Goal: Task Accomplishment & Management: Manage account settings

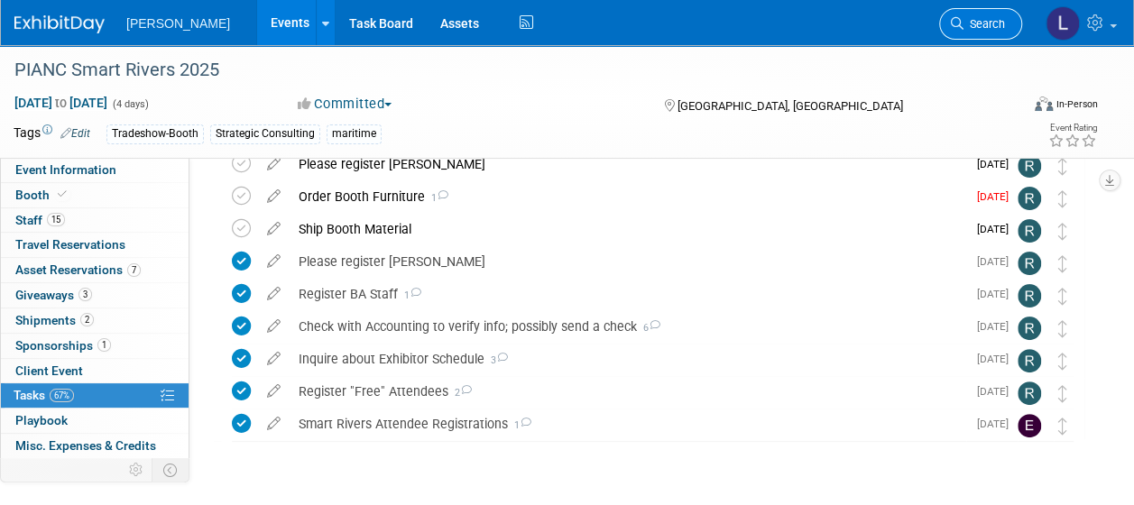
click at [991, 31] on link "Search" at bounding box center [980, 24] width 83 height 32
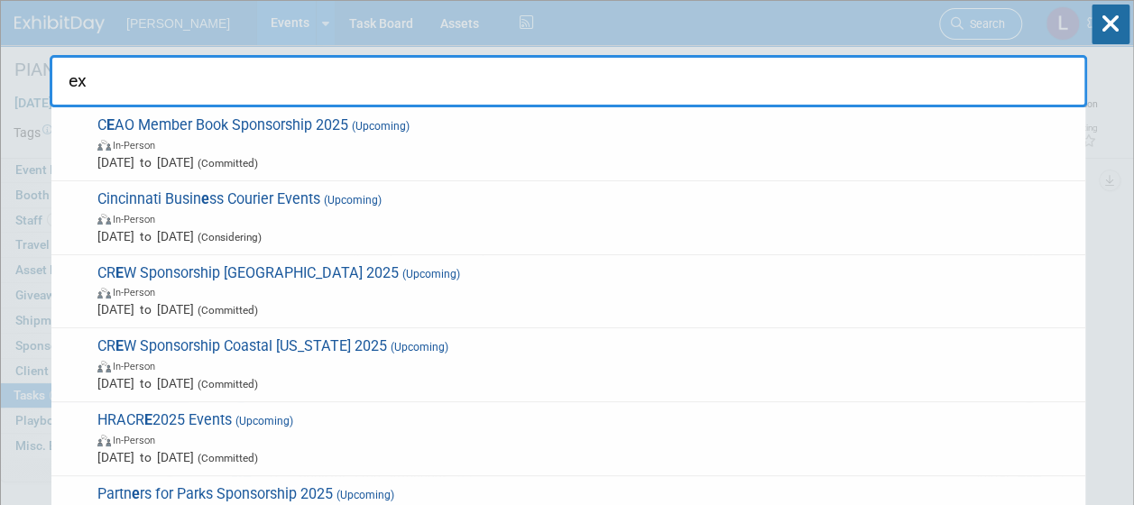
type input "e"
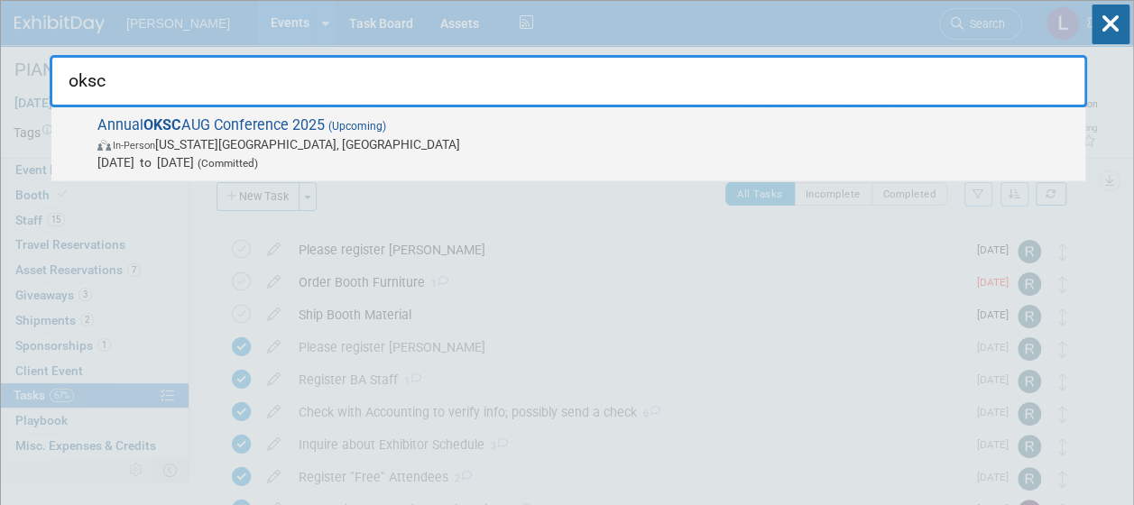
type input "oksc"
click at [701, 157] on span "Sep 16, 2025 to Sep 16, 2025 (Committed)" at bounding box center [586, 162] width 979 height 18
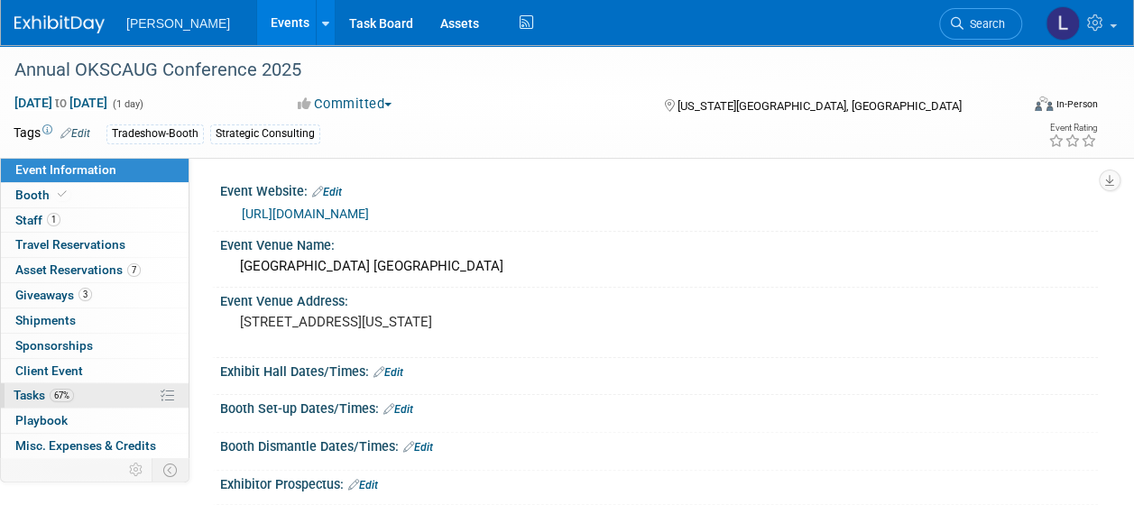
click at [38, 392] on span "Tasks 67%" at bounding box center [44, 395] width 60 height 14
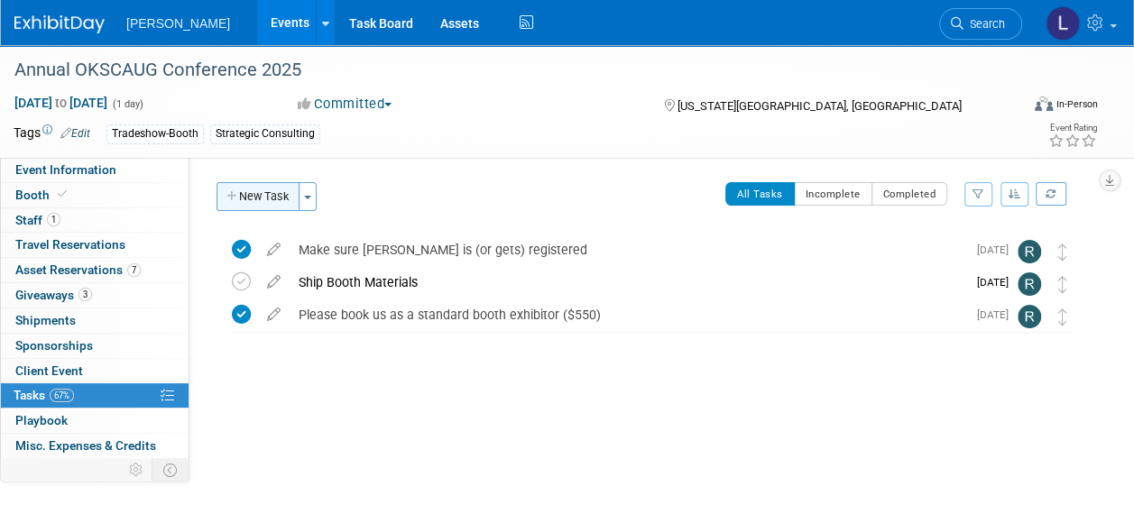
click at [255, 202] on button "New Task" at bounding box center [258, 196] width 83 height 29
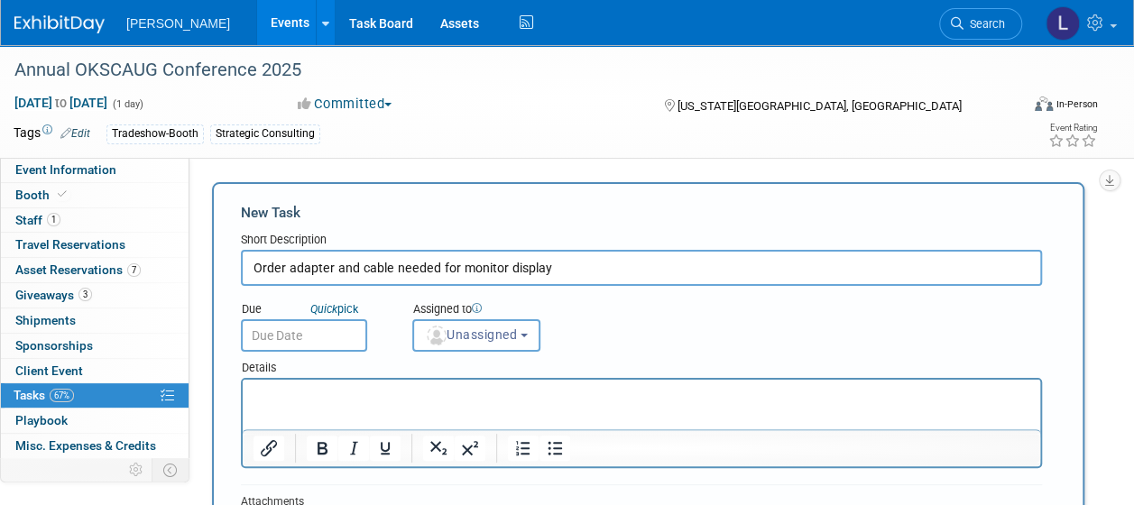
type input "Order adapter and cable needed for monitor display"
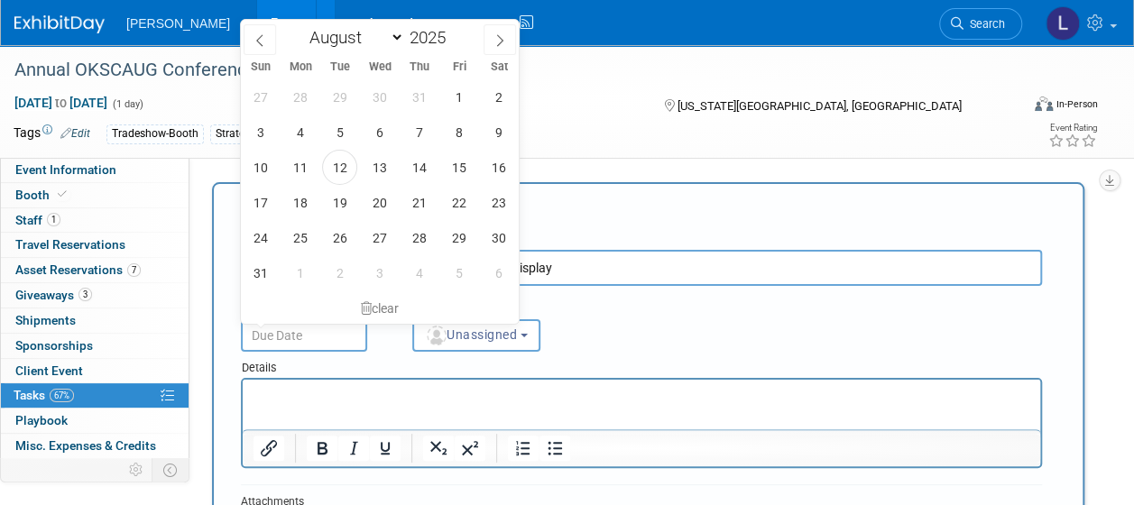
click at [300, 337] on input "text" at bounding box center [304, 335] width 126 height 32
click at [466, 161] on span "15" at bounding box center [458, 167] width 35 height 35
type input "[DATE]"
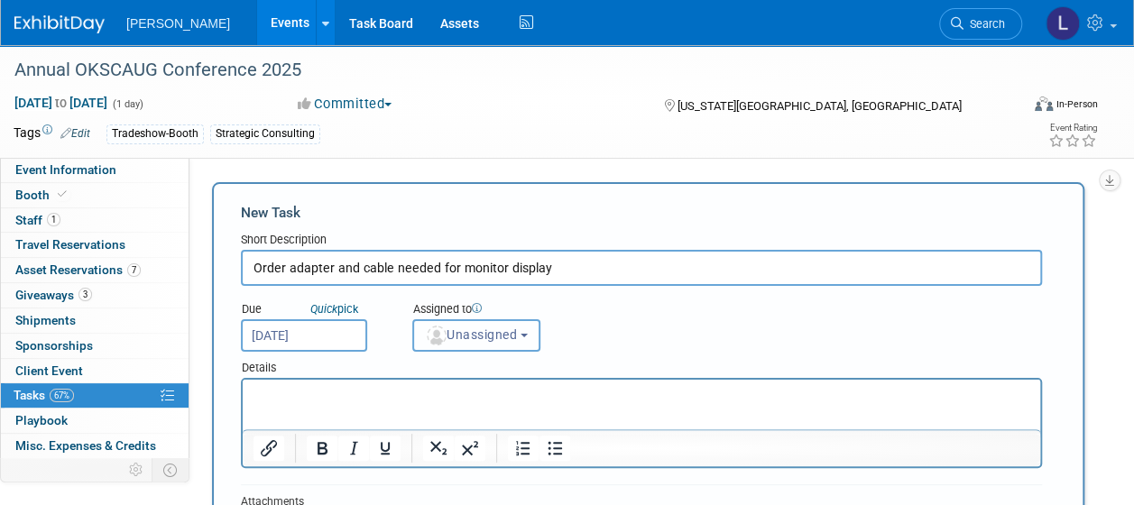
click at [451, 328] on span "Unassigned" at bounding box center [471, 335] width 92 height 14
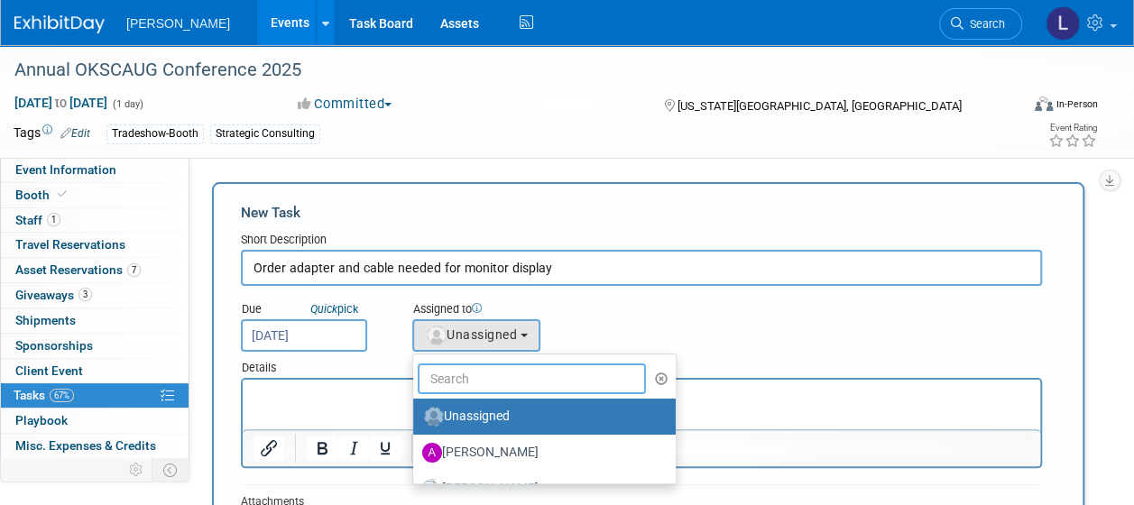
click at [481, 375] on input "text" at bounding box center [532, 379] width 228 height 31
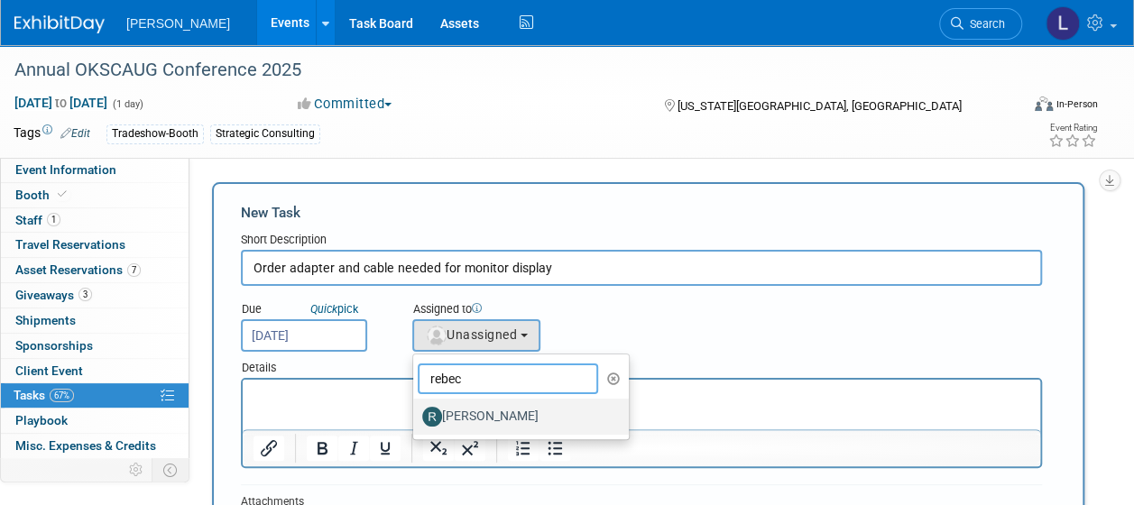
type input "rebec"
click at [496, 411] on label "[PERSON_NAME]" at bounding box center [516, 416] width 189 height 29
click at [416, 411] on input "[PERSON_NAME]" at bounding box center [410, 415] width 12 height 12
select select "844a177d-a181-44ff-a72a-5731d68e4351"
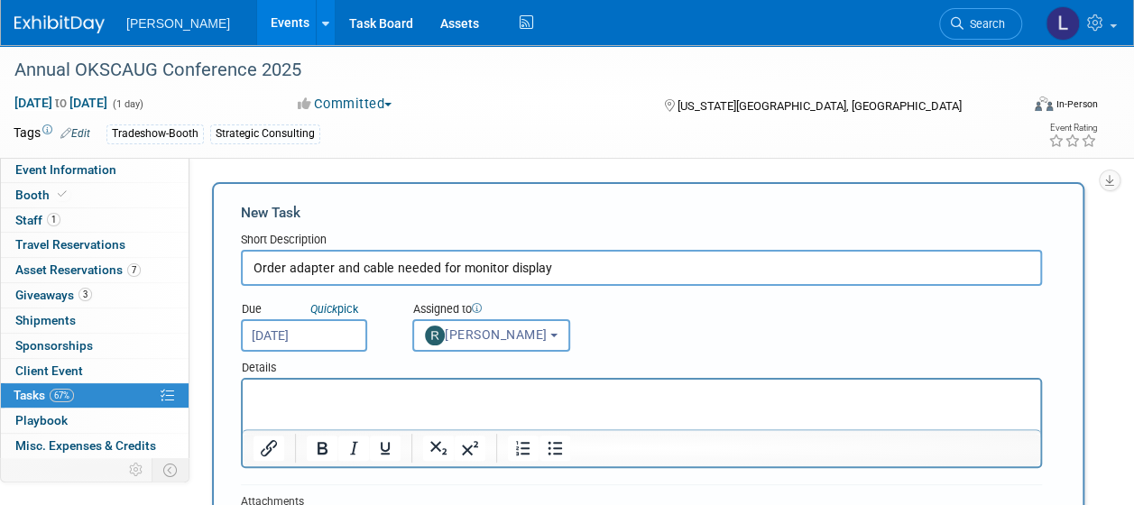
click at [395, 405] on html at bounding box center [642, 392] width 798 height 25
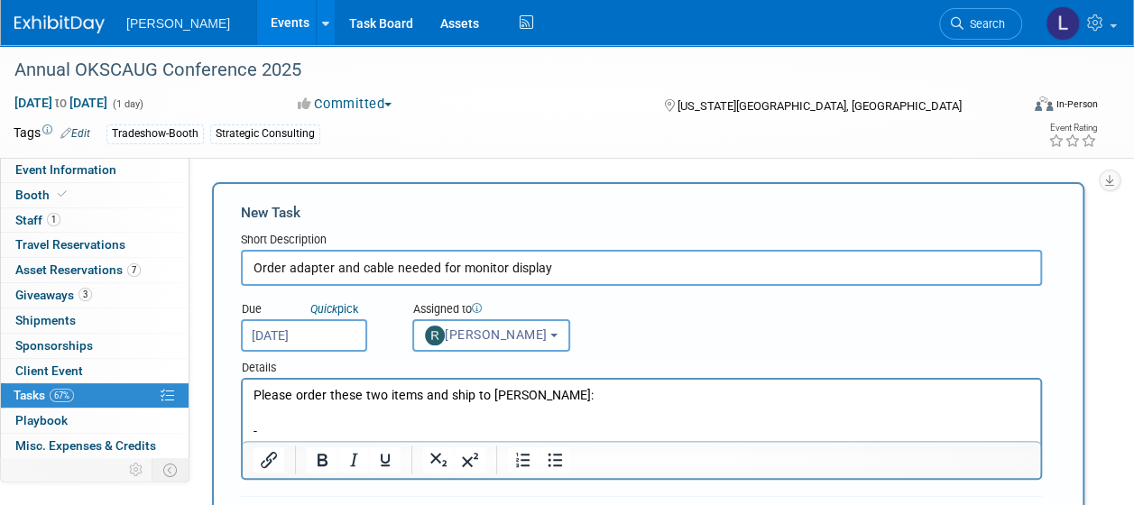
click at [322, 435] on p "-" at bounding box center [642, 432] width 777 height 18
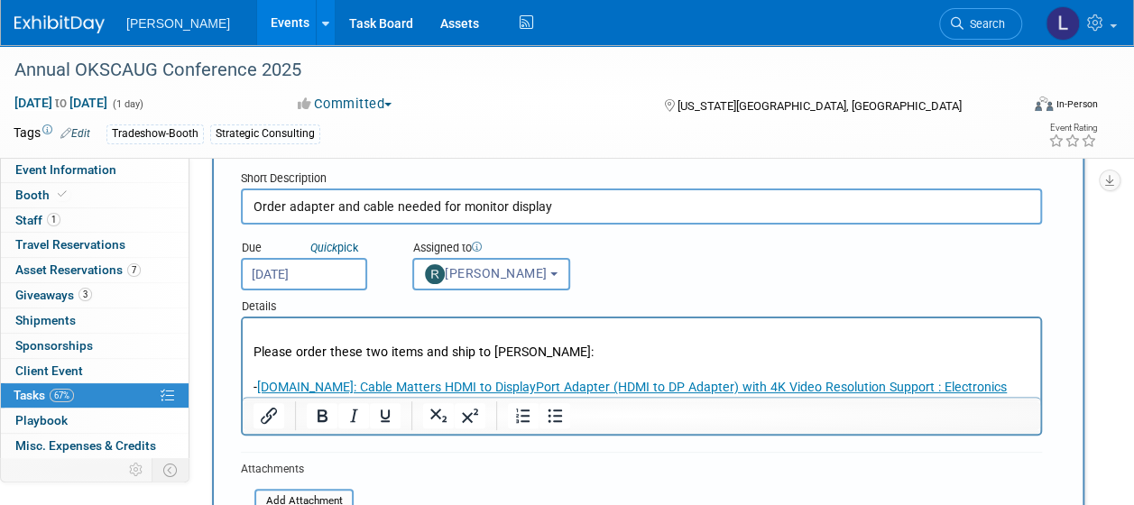
scroll to position [90, 0]
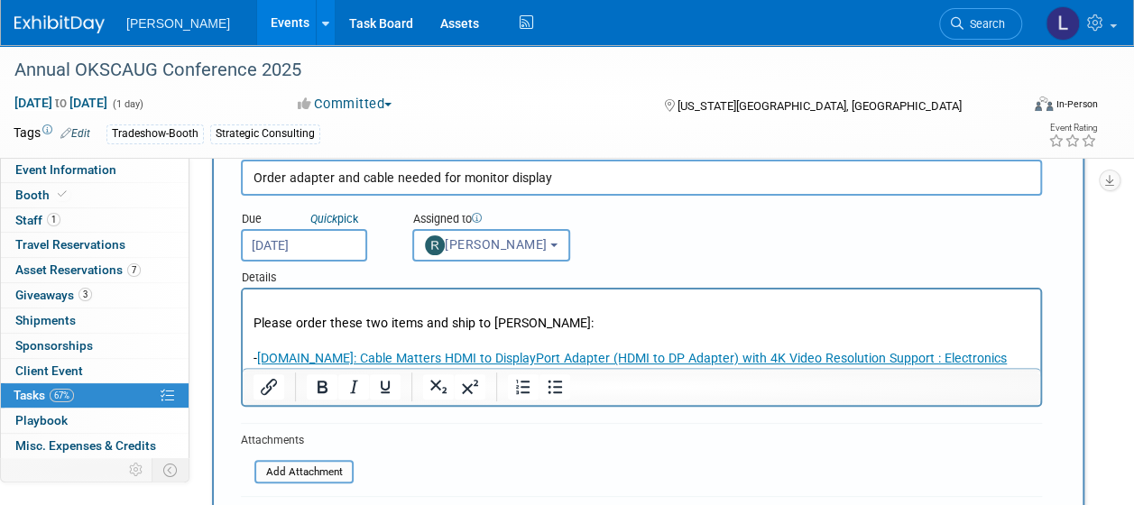
click at [992, 356] on p "- [DOMAIN_NAME]: Cable Matters HDMI to DisplayPort Adapter (HDMI to DP Adapter)…" at bounding box center [642, 359] width 777 height 18
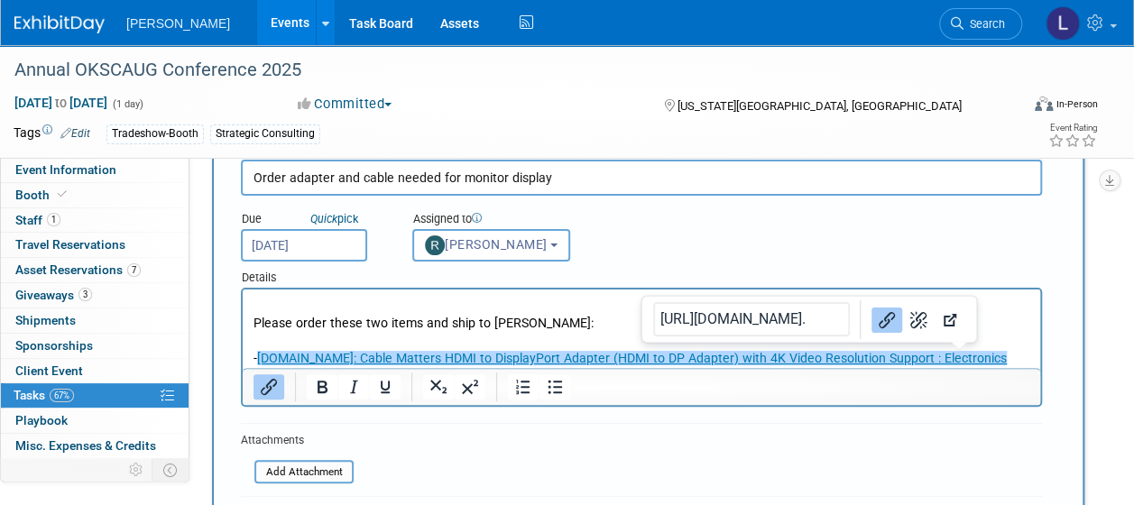
click at [994, 355] on p "- [DOMAIN_NAME]: Cable Matters HDMI to DisplayPort Adapter (HDMI to DP Adapter)…" at bounding box center [642, 359] width 777 height 18
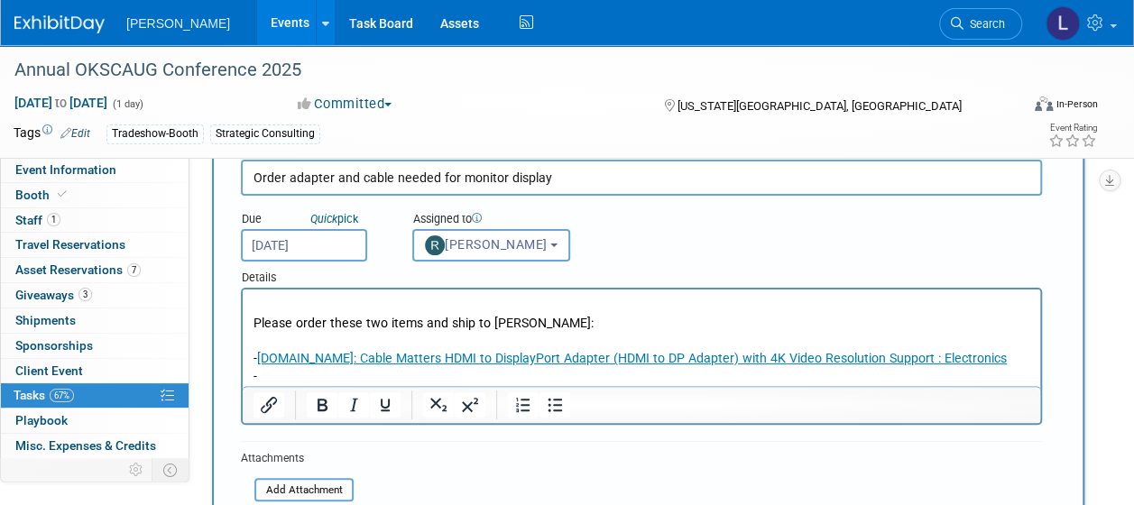
click at [331, 378] on p "-" at bounding box center [642, 377] width 777 height 18
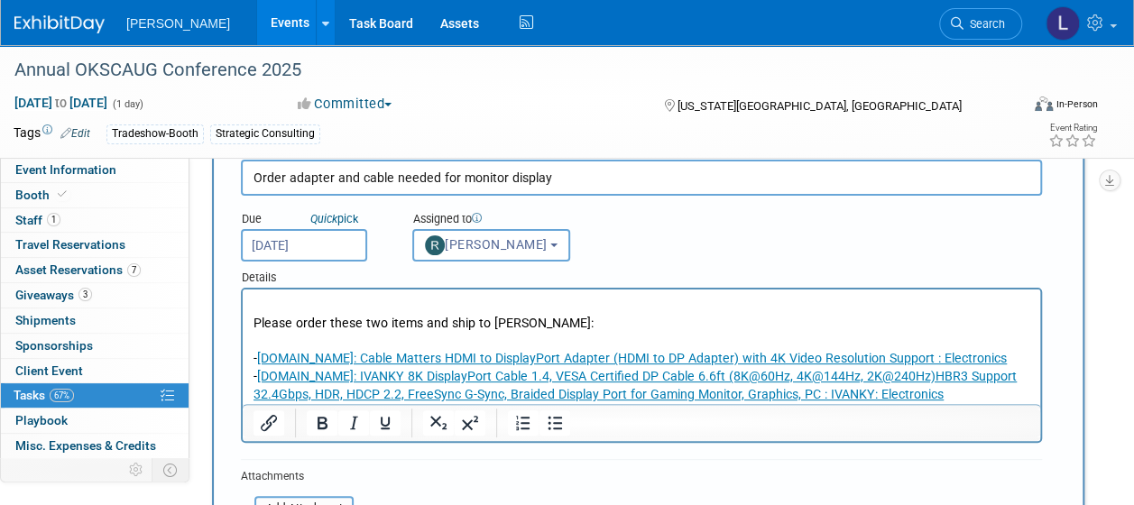
click at [468, 308] on p "Rich Text Area. Press ALT-0 for help." at bounding box center [642, 306] width 777 height 18
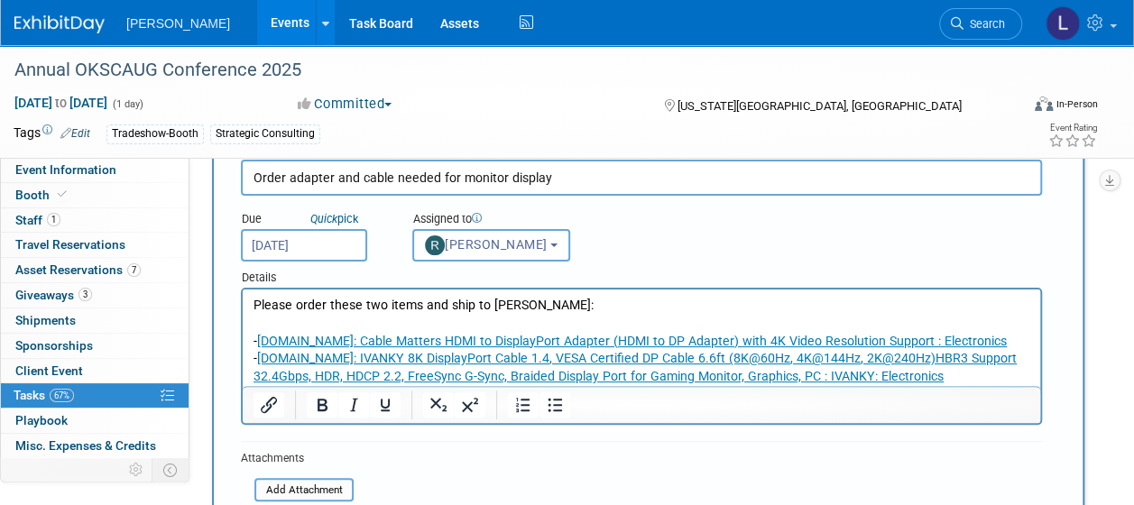
click at [957, 375] on p "- [DOMAIN_NAME]: IVANKY 8K DisplayPort Cable 1.4, VESA Certified DP Cable 6.6ft…" at bounding box center [642, 368] width 777 height 36
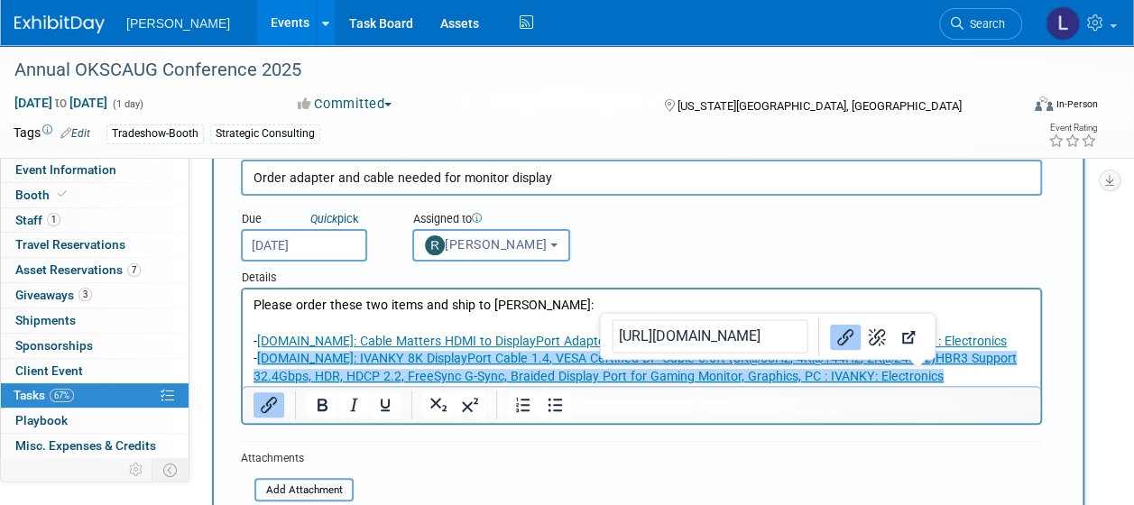
click at [957, 375] on p "- [DOMAIN_NAME]: IVANKY 8K DisplayPort Cable 1.4, VESA Certified DP Cable 6.6ft…" at bounding box center [642, 368] width 777 height 36
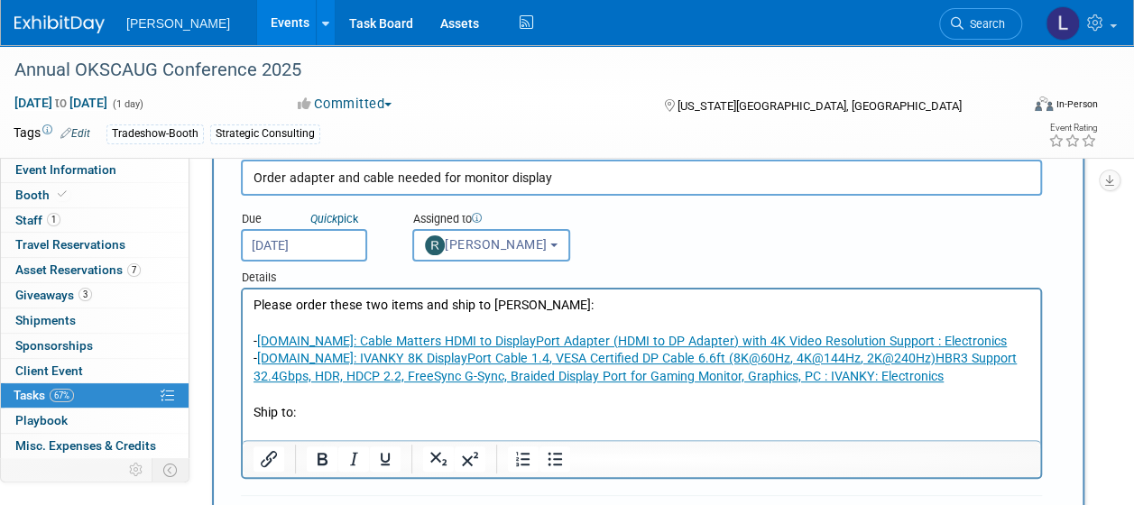
click at [296, 430] on p "Rich Text Area. Press ALT-0 for help." at bounding box center [642, 431] width 777 height 18
drag, startPoint x: 294, startPoint y: 434, endPoint x: 278, endPoint y: 432, distance: 16.3
click at [278, 432] on p "Rich Text Area. Press ALT-0 for help." at bounding box center [642, 431] width 777 height 18
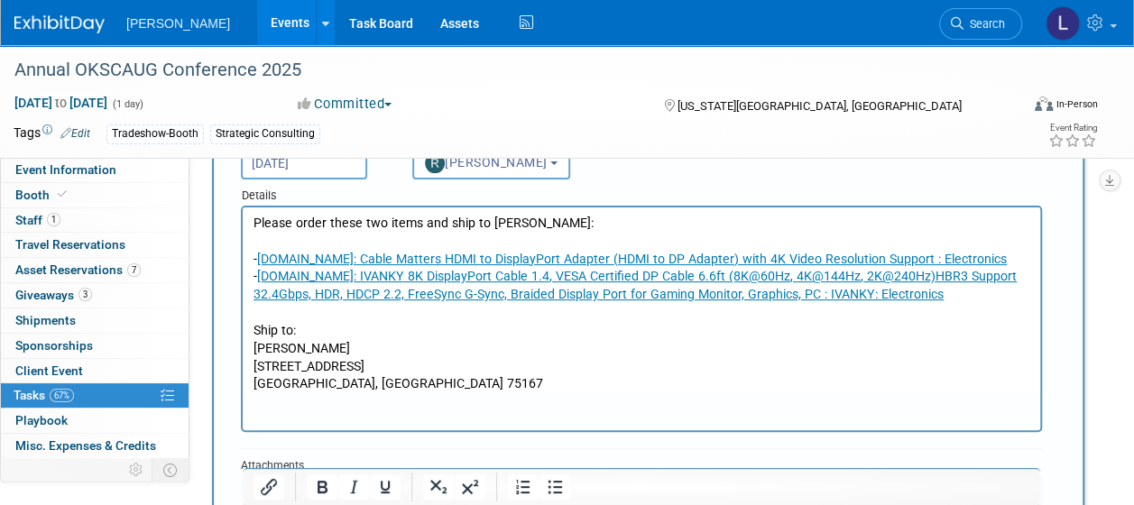
scroll to position [271, 0]
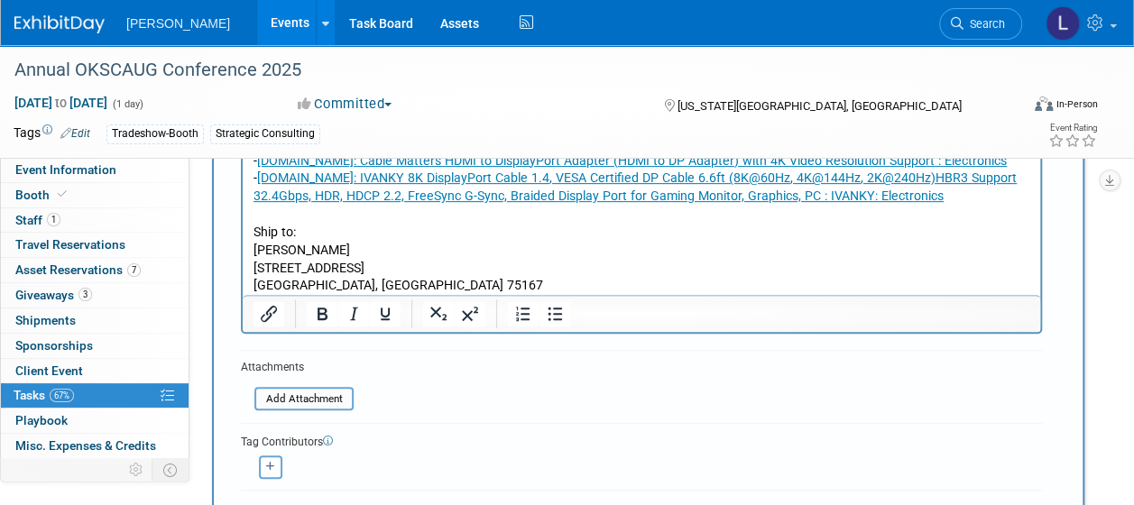
click at [425, 286] on p "[GEOGRAPHIC_DATA], [GEOGRAPHIC_DATA] 75167" at bounding box center [642, 286] width 777 height 18
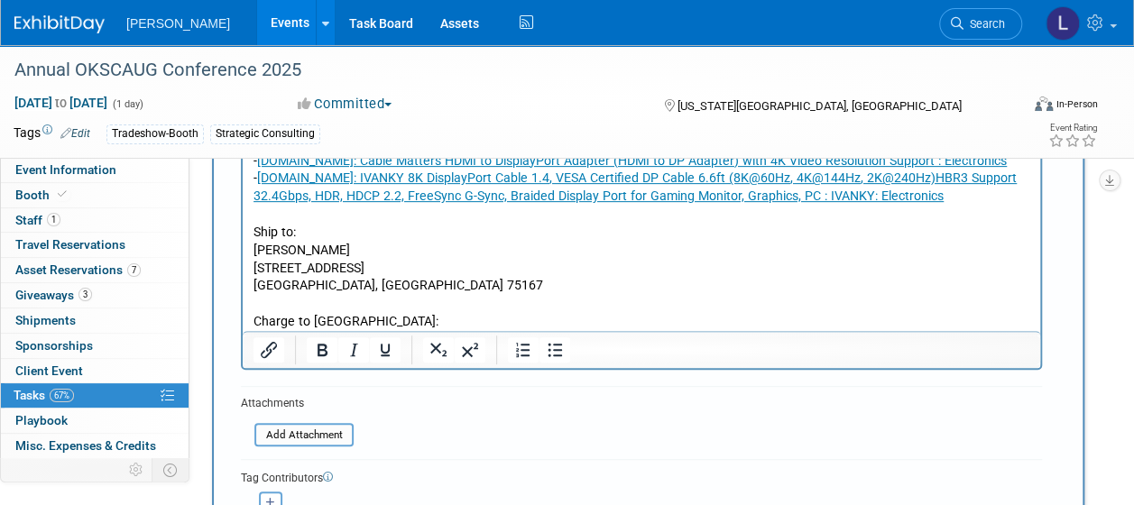
click at [420, 315] on p "Charge to [GEOGRAPHIC_DATA]:" at bounding box center [642, 322] width 777 height 18
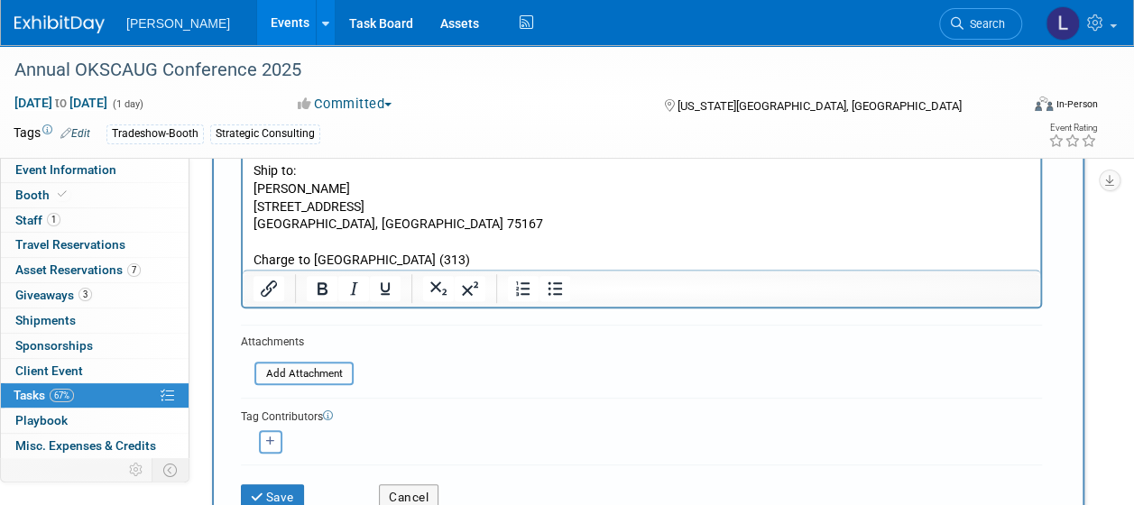
scroll to position [361, 0]
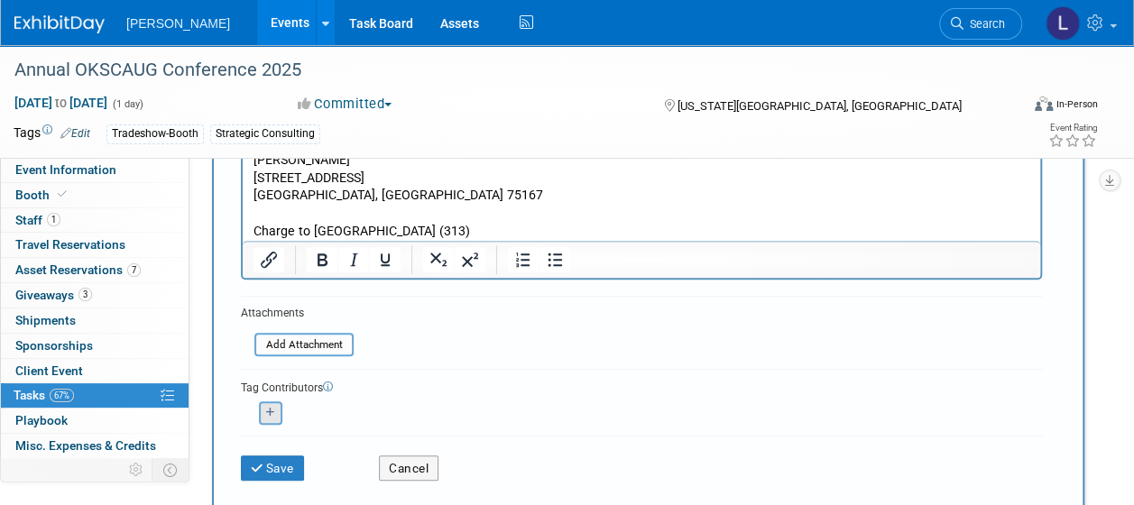
click at [272, 419] on button "button" at bounding box center [270, 412] width 23 height 23
select select
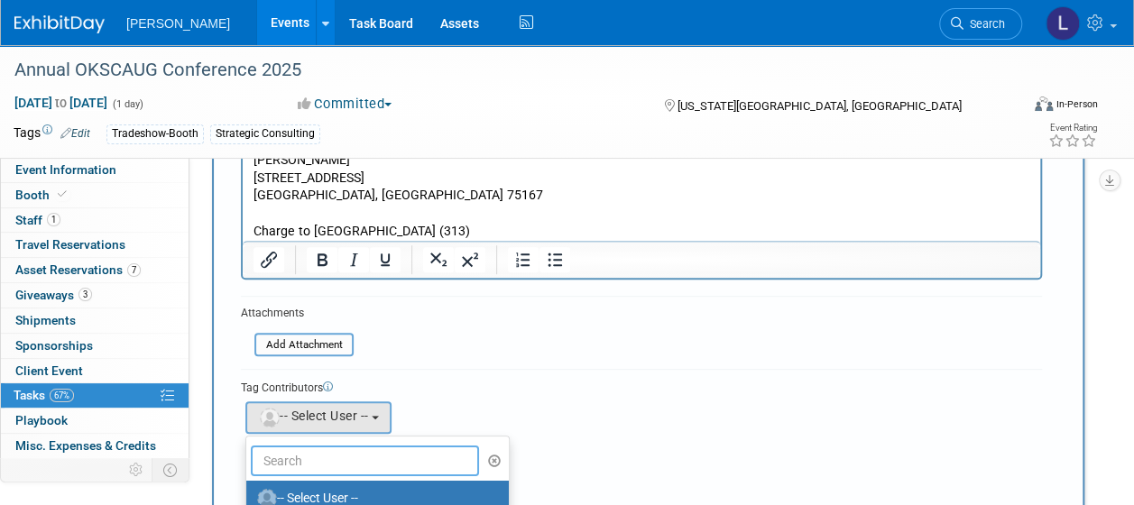
click at [298, 462] on input "text" at bounding box center [365, 461] width 228 height 31
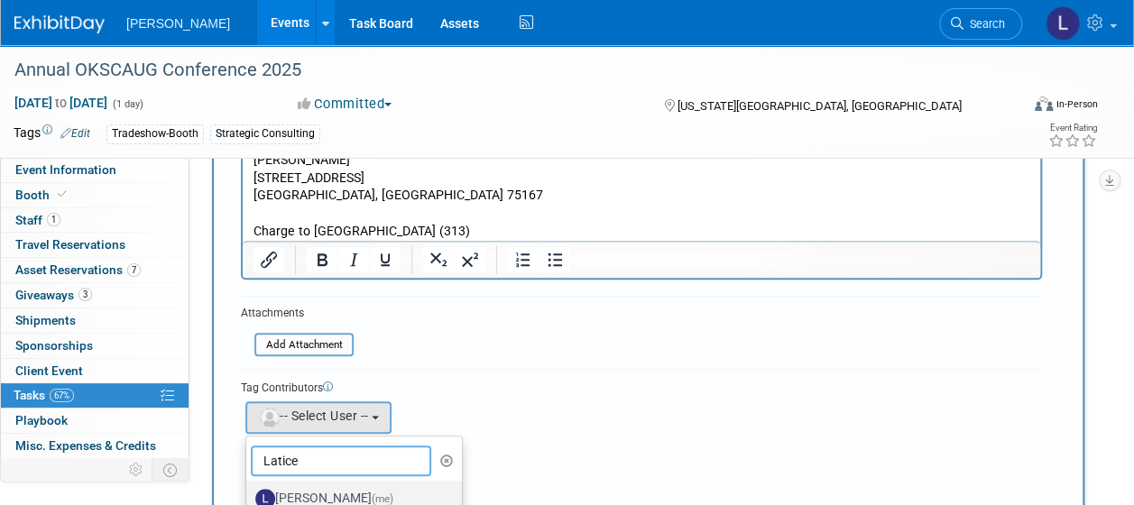
type input "Latice"
click at [314, 493] on label "[PERSON_NAME] (me)" at bounding box center [349, 498] width 189 height 29
click at [249, 493] on input "[PERSON_NAME] (me)" at bounding box center [243, 497] width 12 height 12
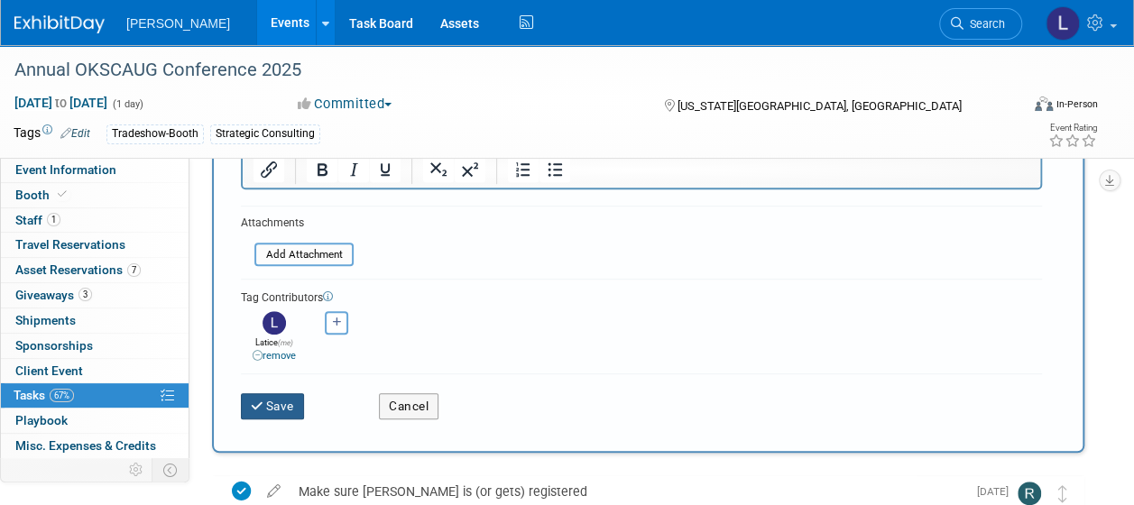
click at [284, 409] on button "Save" at bounding box center [272, 405] width 63 height 25
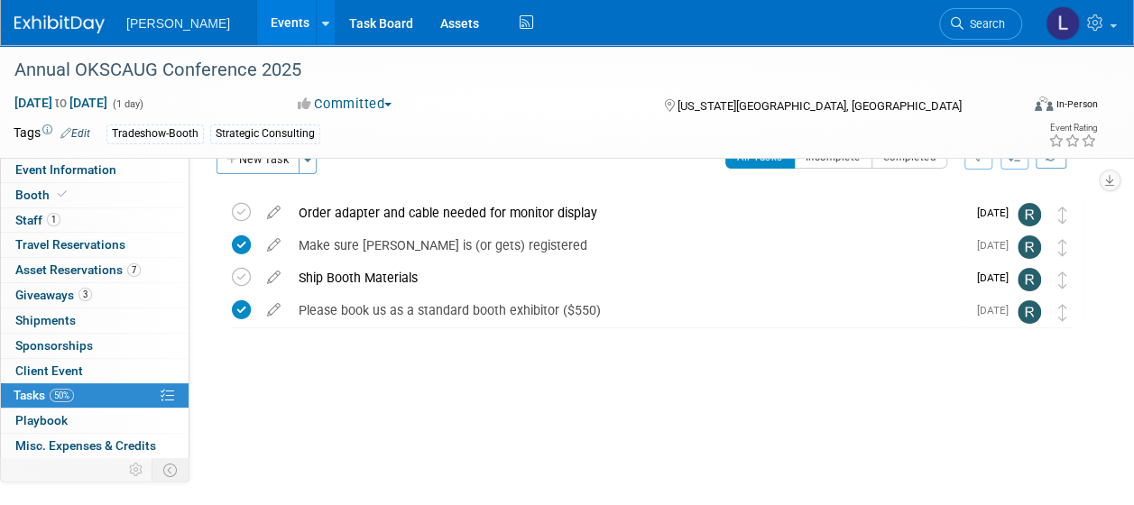
scroll to position [0, 0]
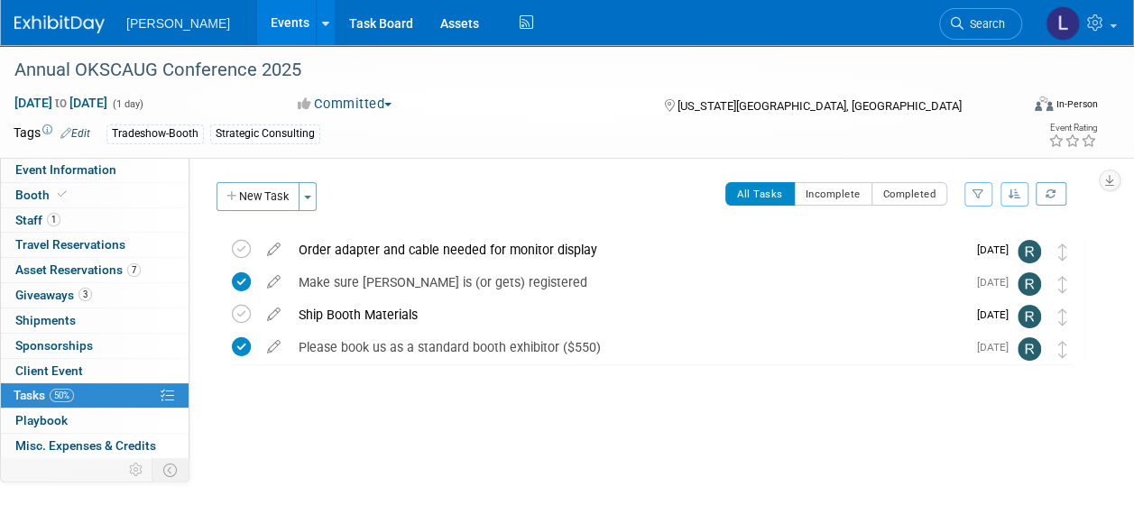
click at [429, 245] on div "Order adapter and cable needed for monitor display" at bounding box center [628, 250] width 677 height 31
